Goal: Obtain resource: Download file/media

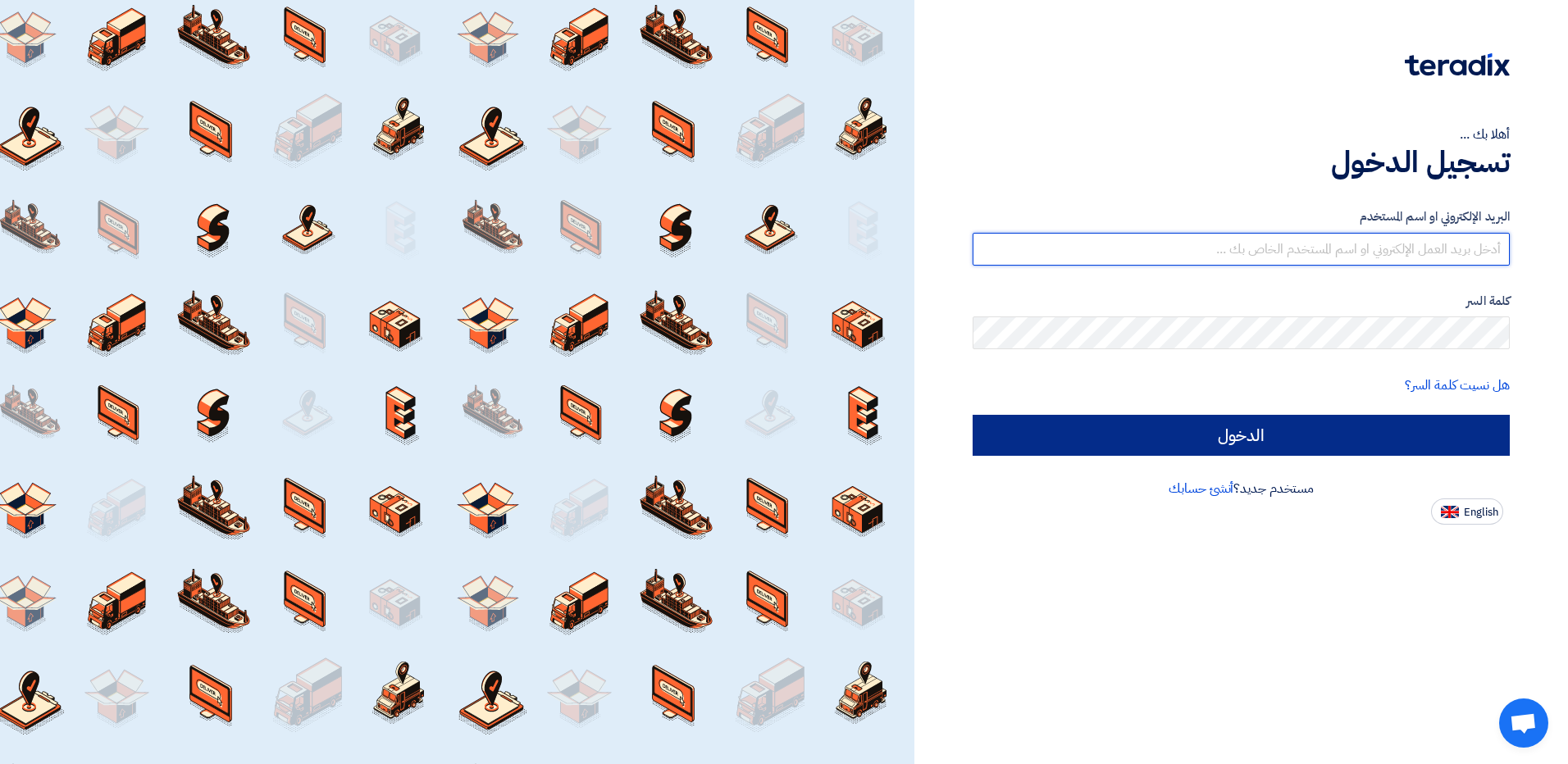
type input "[EMAIL_ADDRESS][DOMAIN_NAME]"
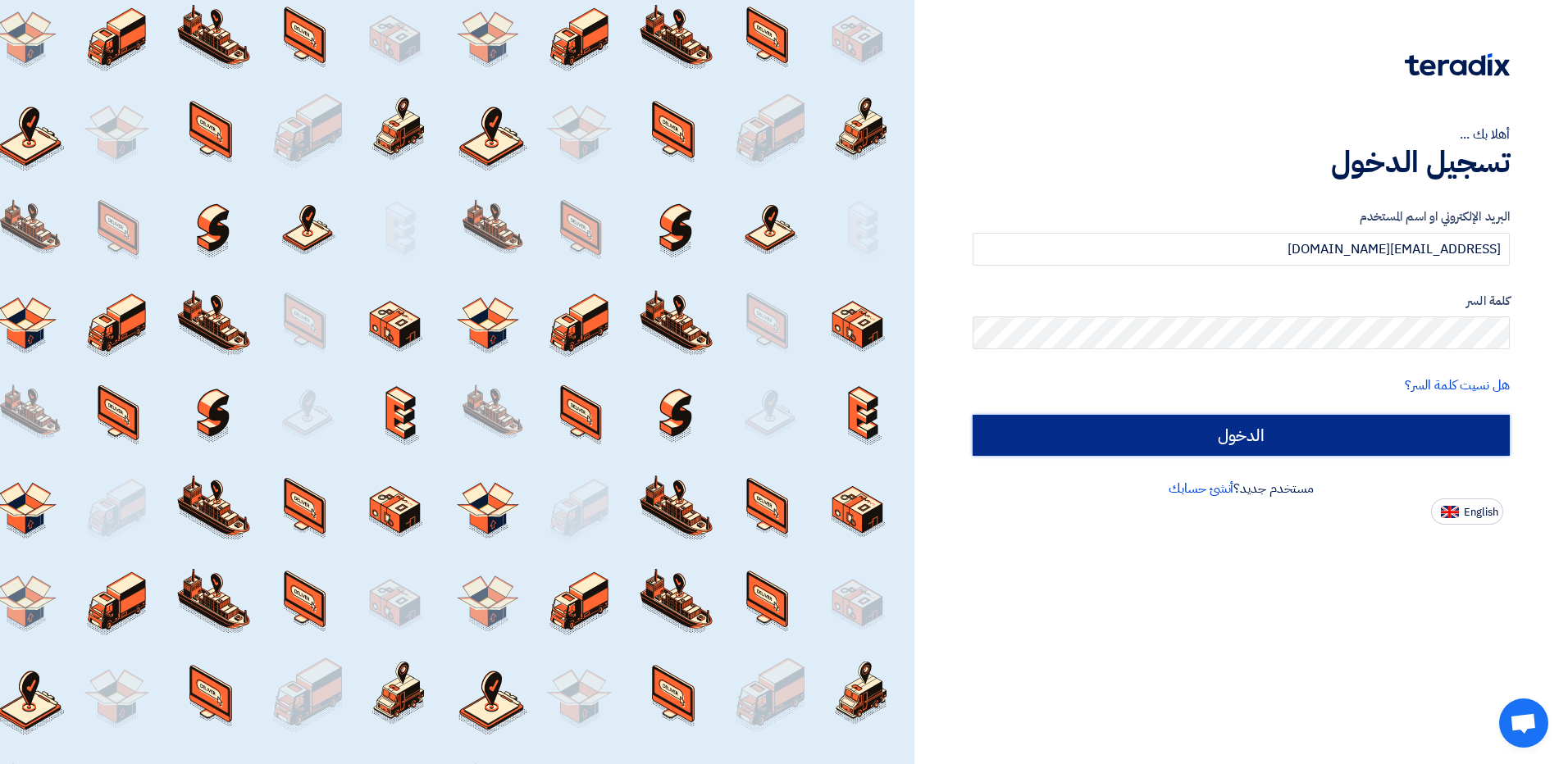
click at [1238, 430] on input "الدخول" at bounding box center [1240, 435] width 537 height 41
type input "Sign in"
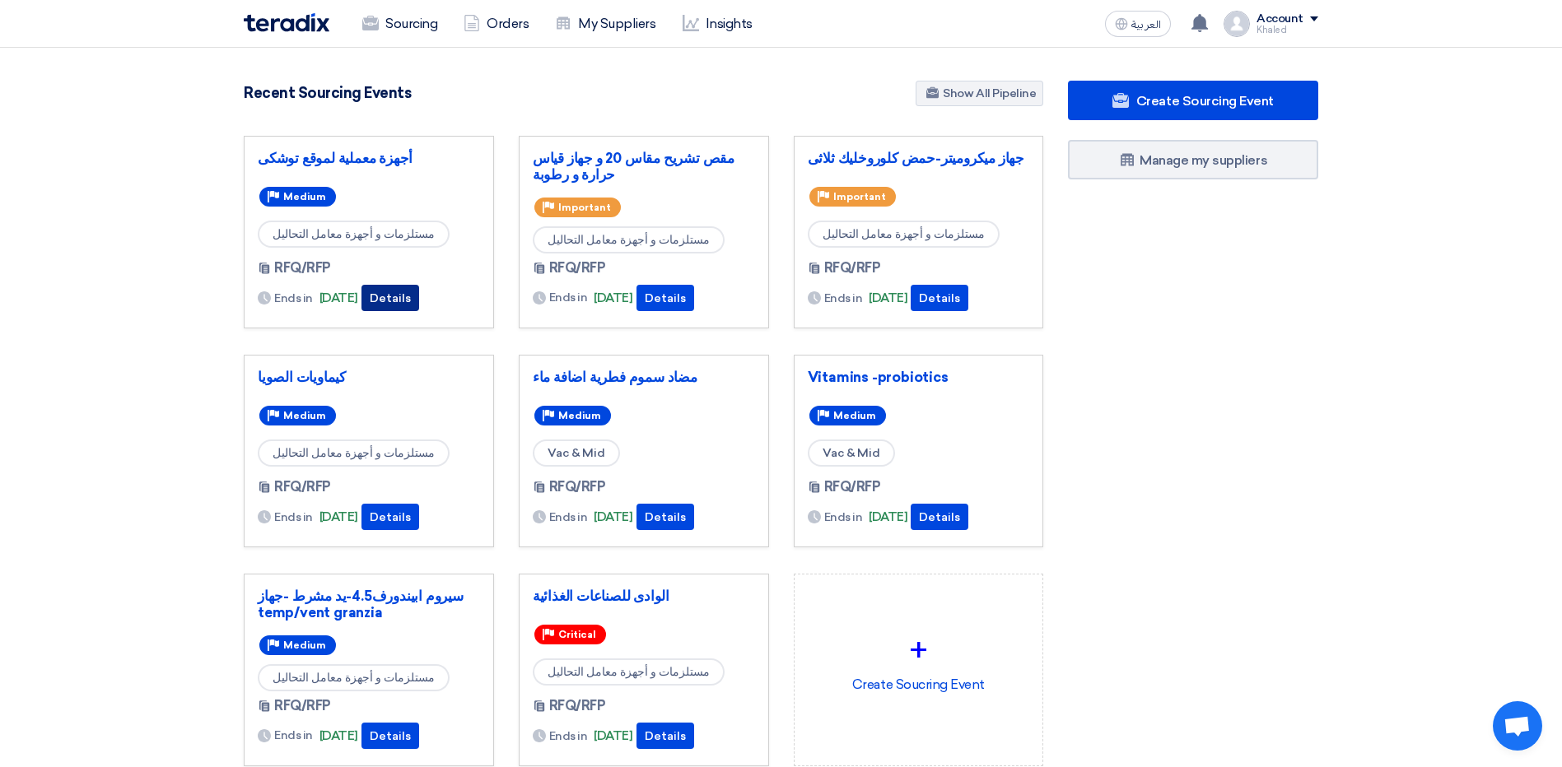
click at [414, 299] on button "Details" at bounding box center [391, 298] width 58 height 26
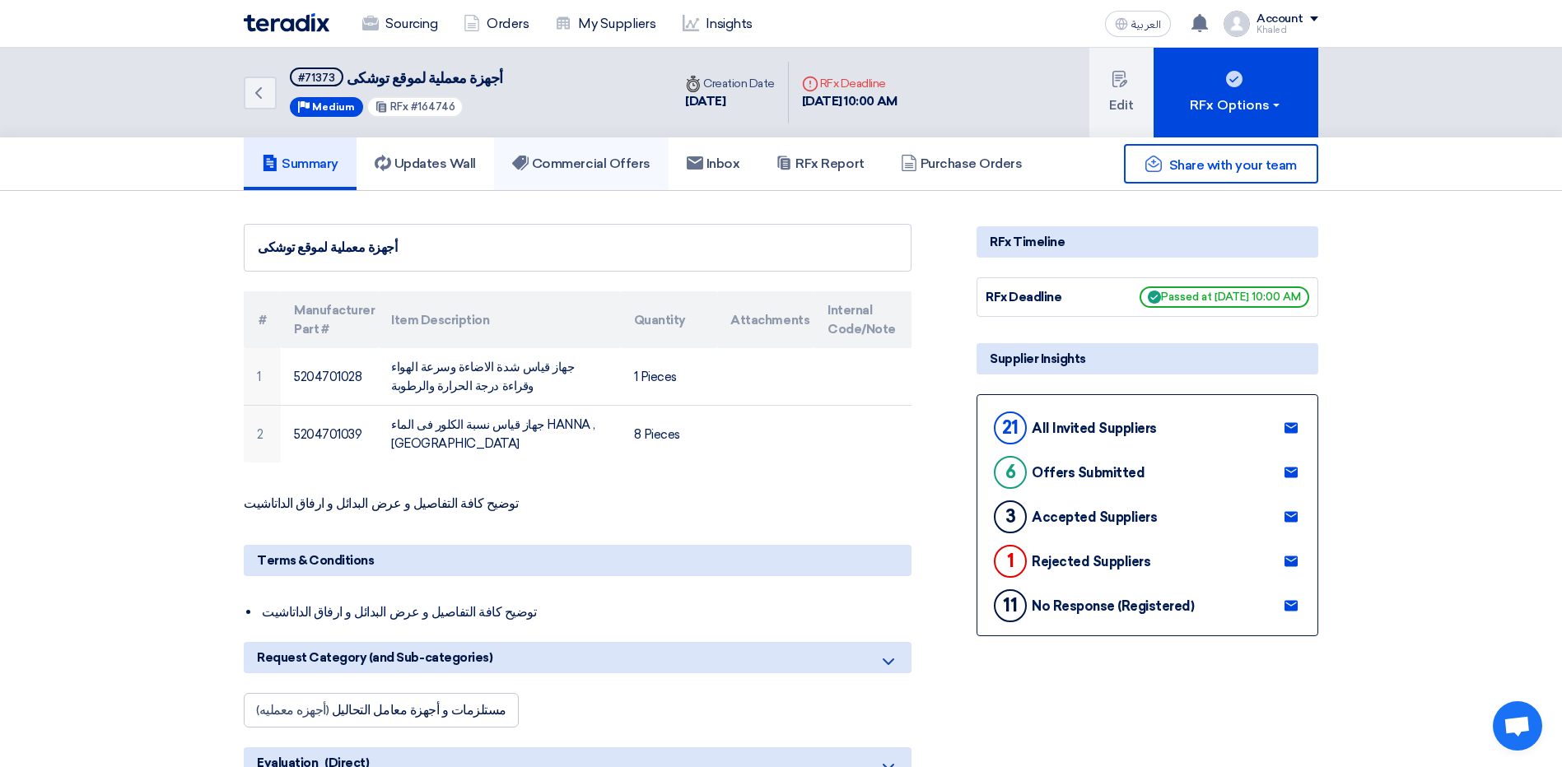
click at [581, 166] on h5 "Commercial Offers" at bounding box center [581, 164] width 138 height 16
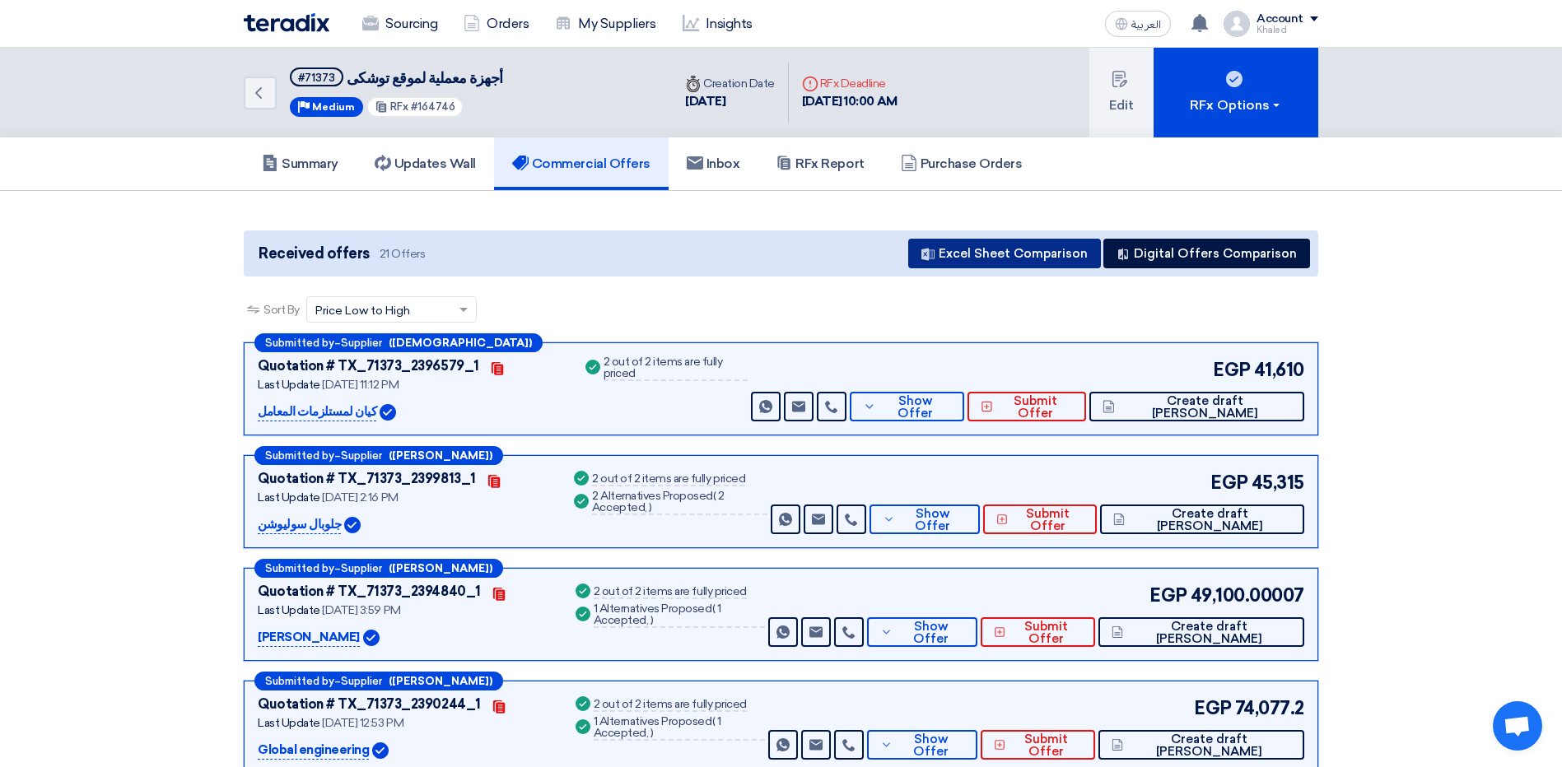
click at [995, 256] on button "Excel Sheet Comparison" at bounding box center [1004, 254] width 193 height 30
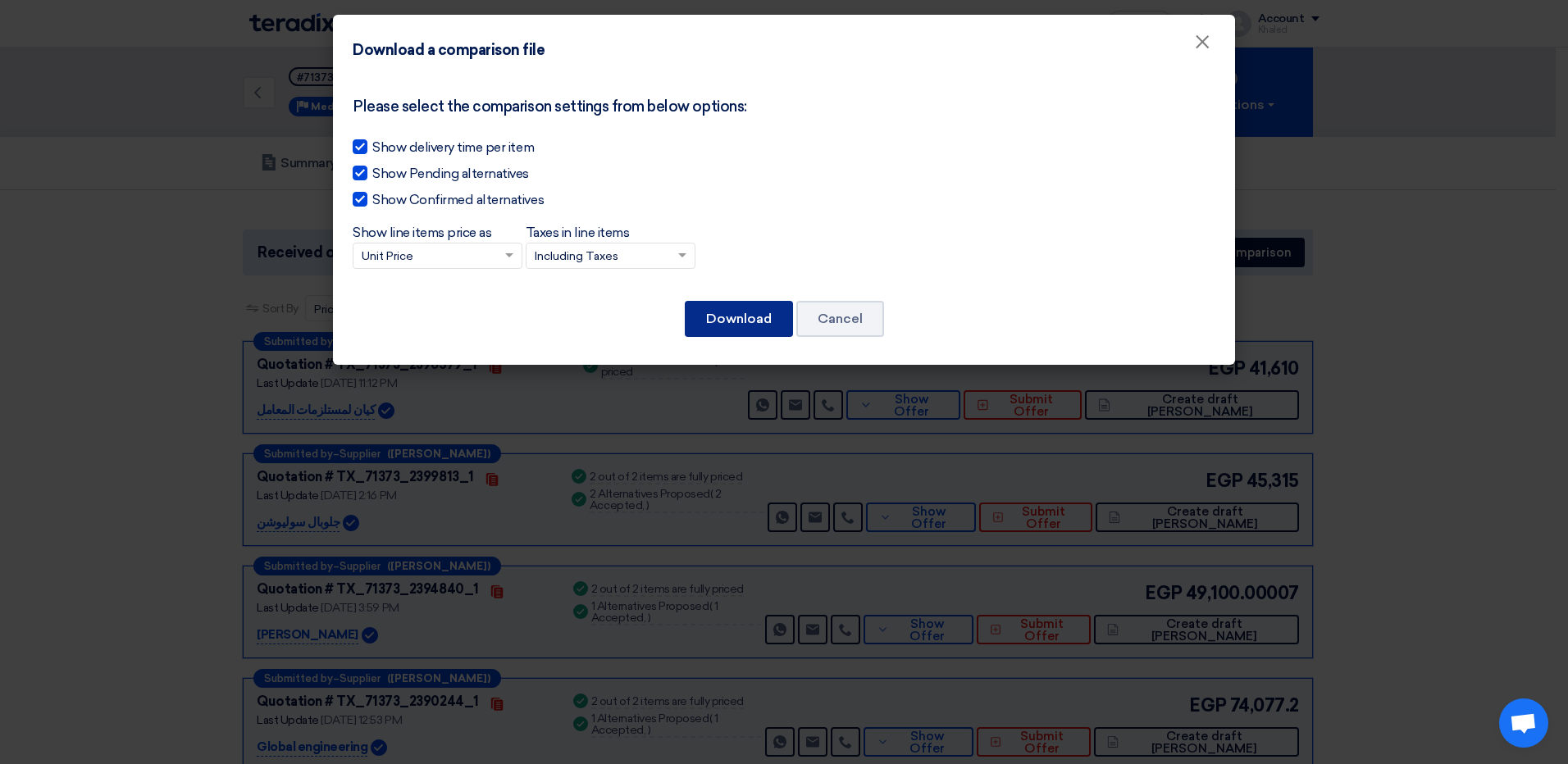
click at [776, 324] on button "Download" at bounding box center [739, 319] width 109 height 36
